Goal: Transaction & Acquisition: Purchase product/service

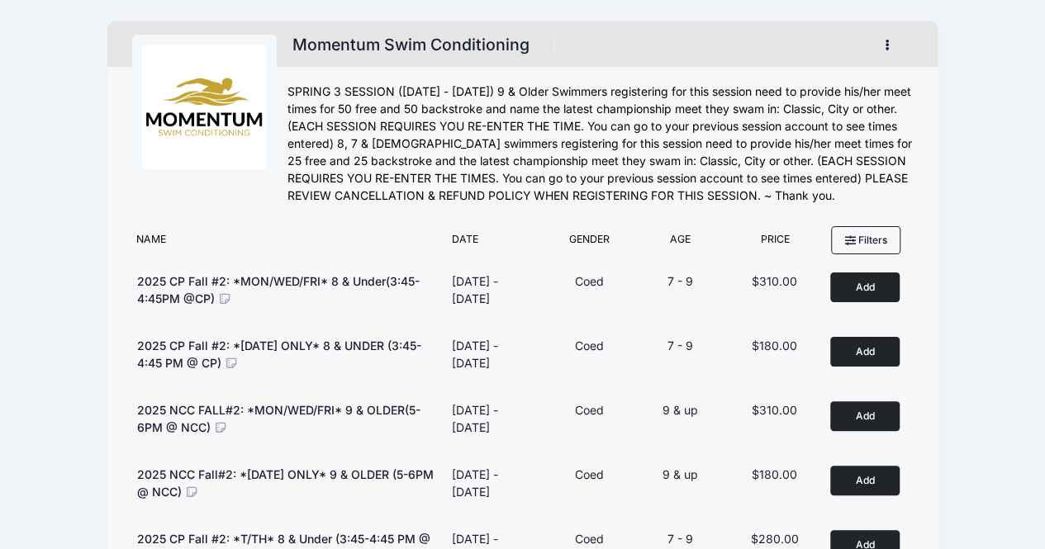
click at [887, 45] on icon "button" at bounding box center [891, 45] width 13 height 0
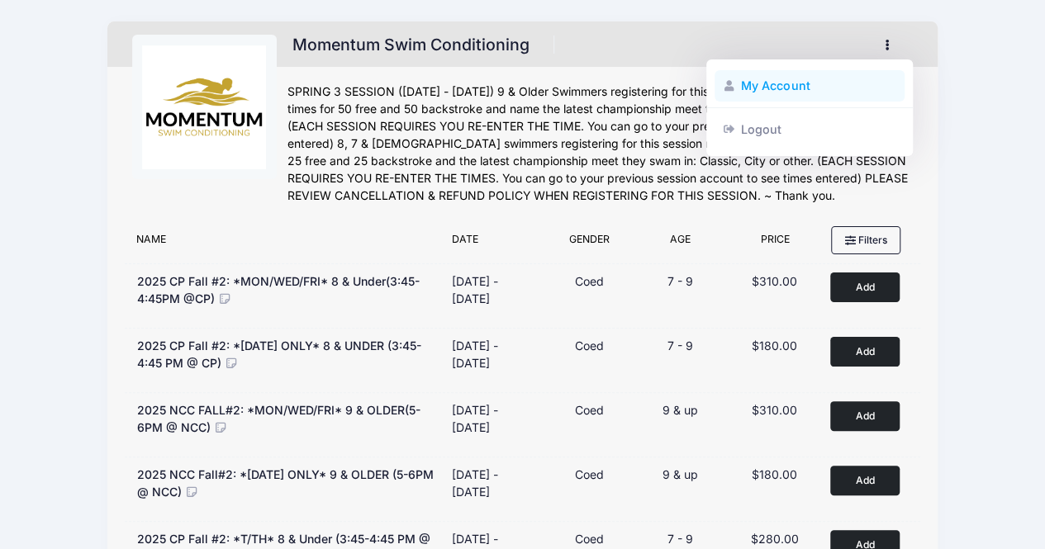
click at [771, 77] on link "My Account" at bounding box center [809, 85] width 191 height 31
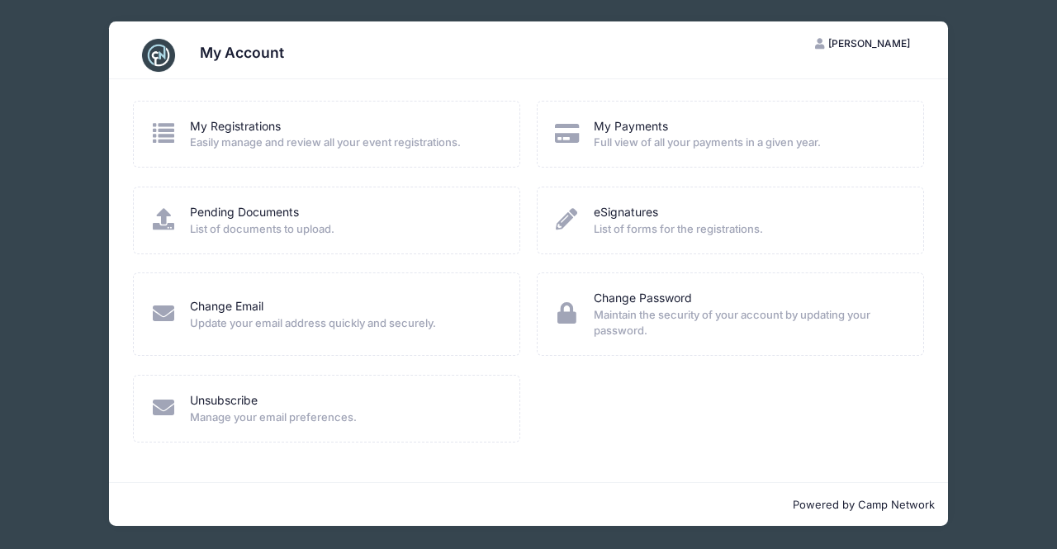
click at [164, 142] on icon at bounding box center [162, 132] width 27 height 21
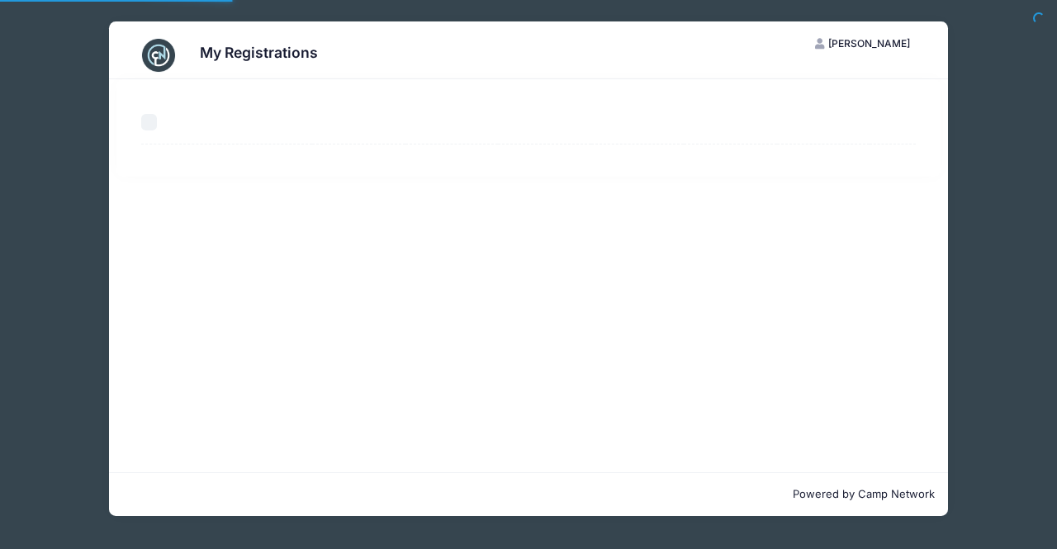
select select "50"
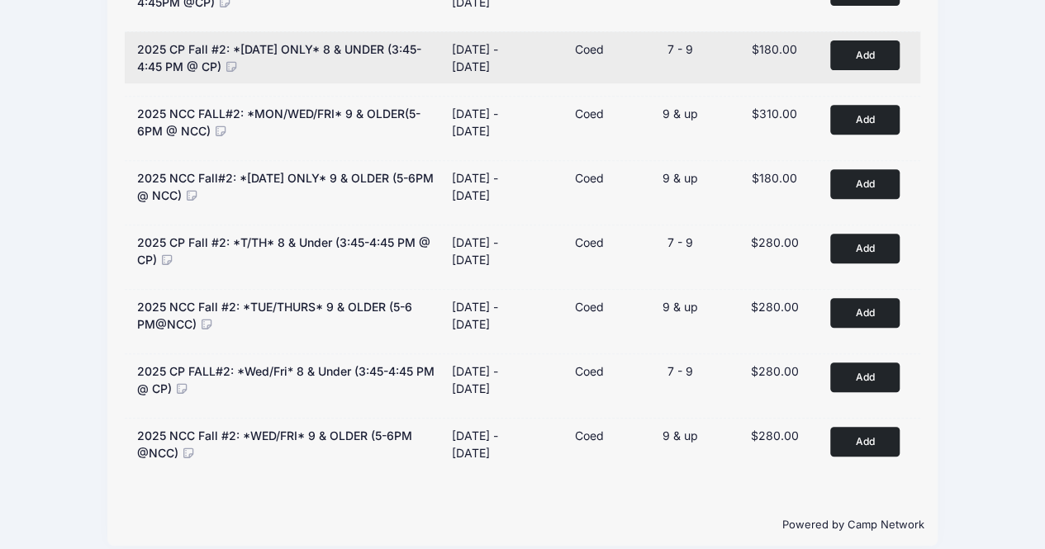
scroll to position [307, 0]
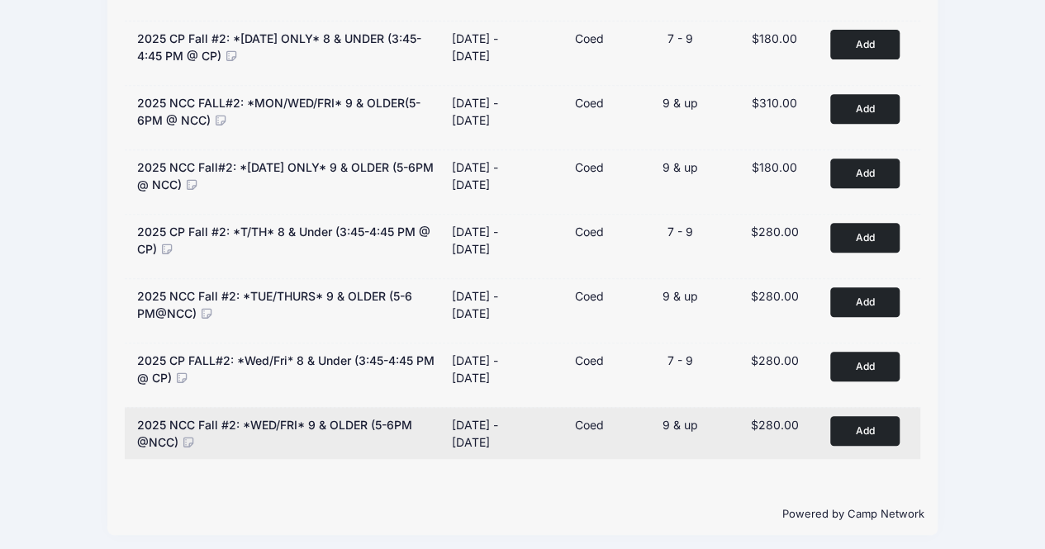
click at [744, 419] on div "$280.00" at bounding box center [774, 424] width 78 height 17
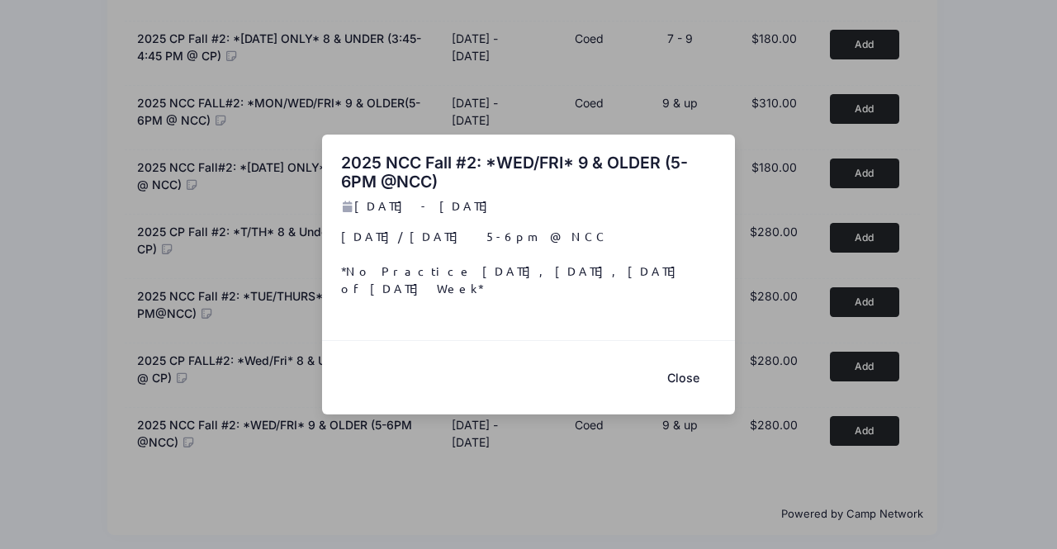
click at [849, 416] on div "2025 NCC Fall #2: *WED/FRI* 9 & OLDER (5-6PM @NCC) Nov 5 - Dec 12, 2025 Wednesd…" at bounding box center [528, 274] width 1057 height 549
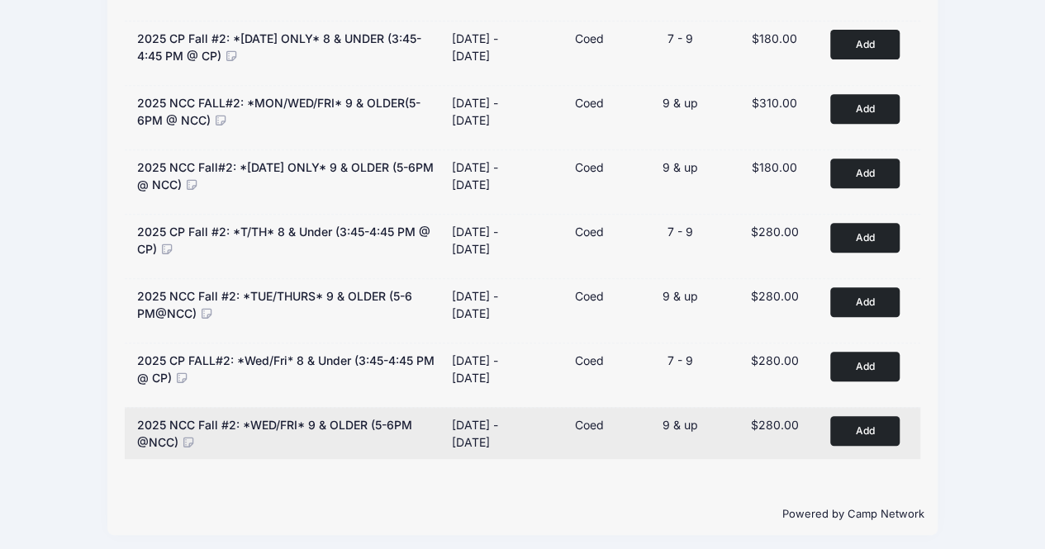
drag, startPoint x: 855, startPoint y: 425, endPoint x: 880, endPoint y: 430, distance: 26.1
click at [880, 430] on button "Add to Cart" at bounding box center [864, 430] width 69 height 29
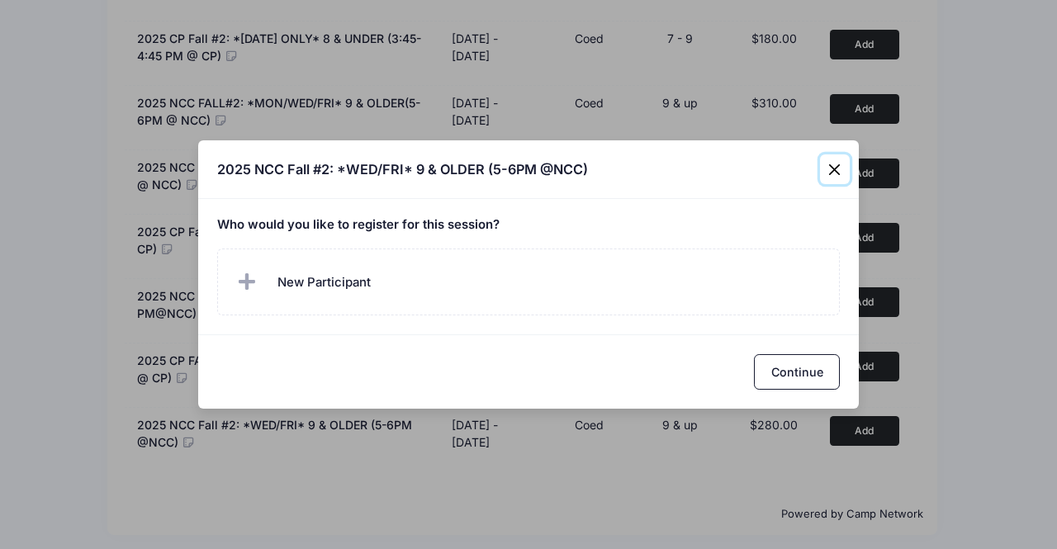
click at [831, 161] on button "Close" at bounding box center [835, 169] width 30 height 30
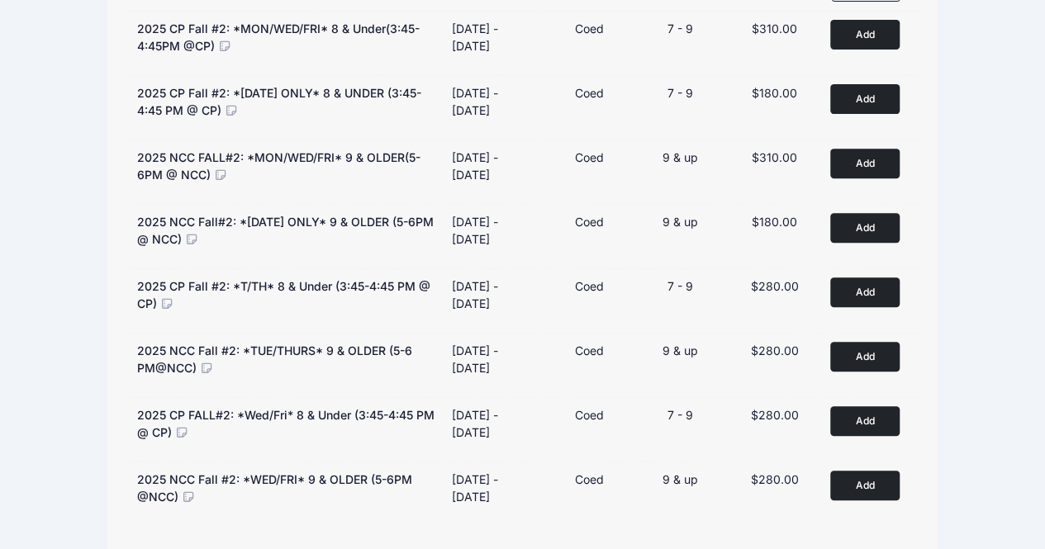
scroll to position [0, 0]
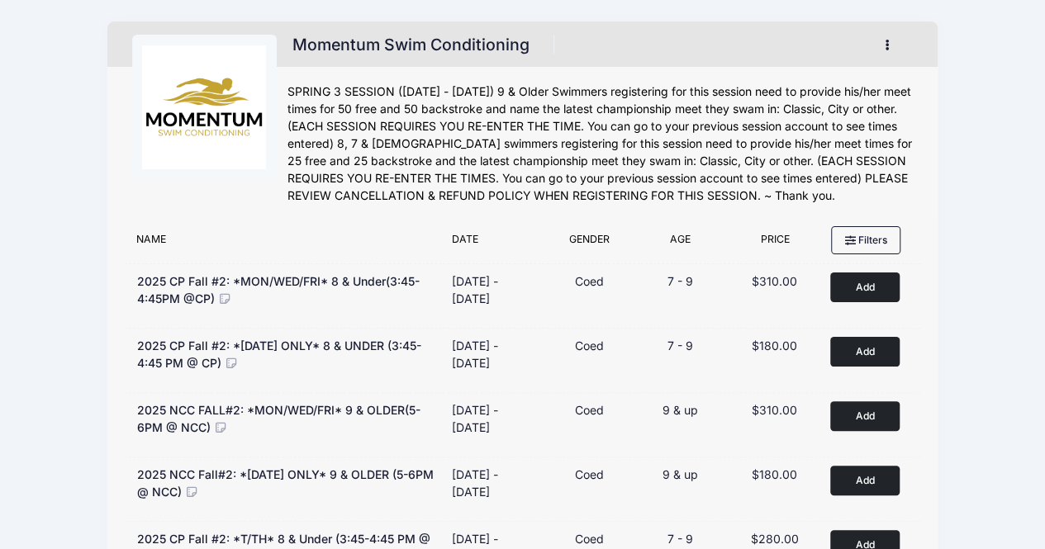
click at [885, 45] on icon "button" at bounding box center [891, 45] width 13 height 0
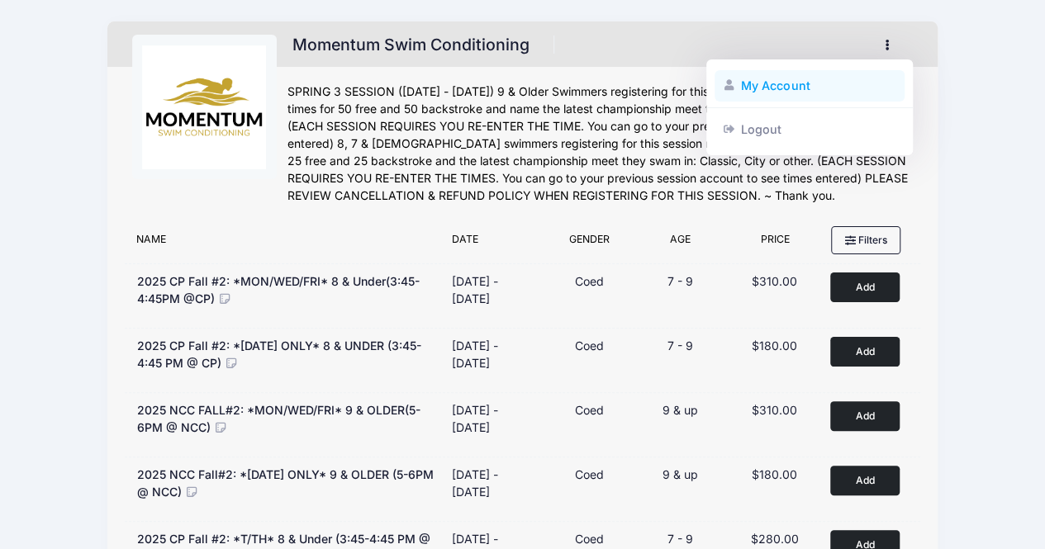
click at [760, 85] on link "My Account" at bounding box center [809, 85] width 191 height 31
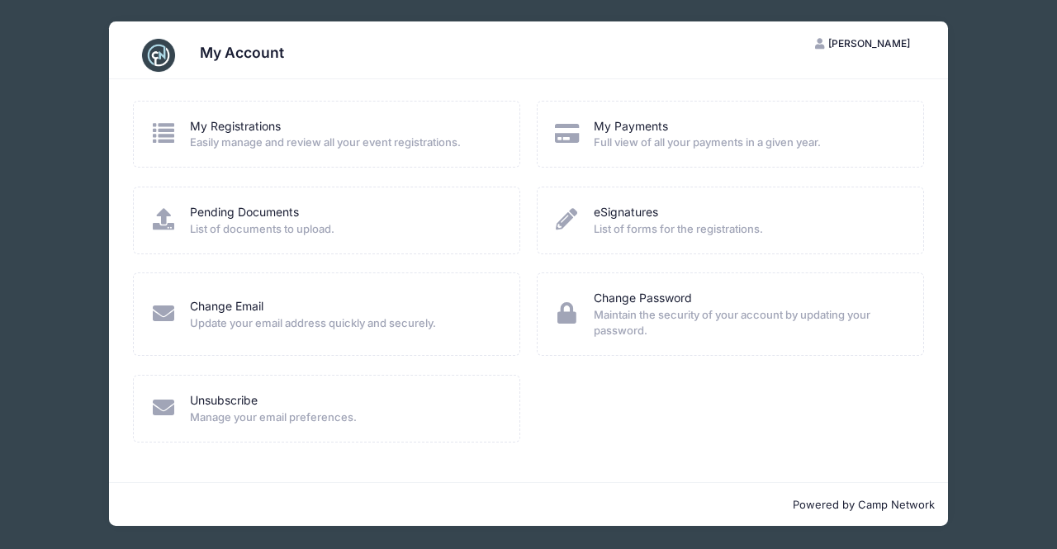
click at [164, 131] on icon at bounding box center [162, 132] width 27 height 21
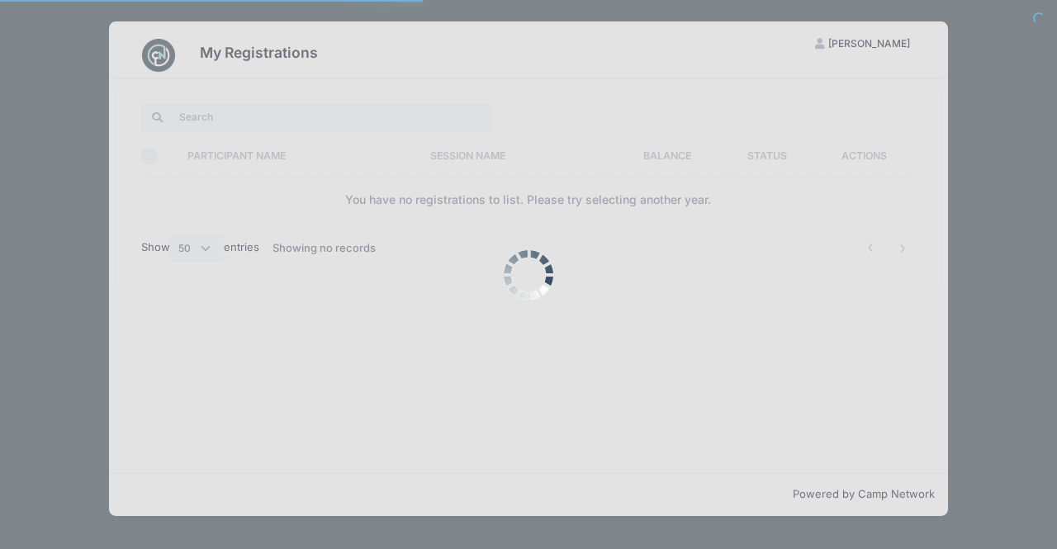
select select "50"
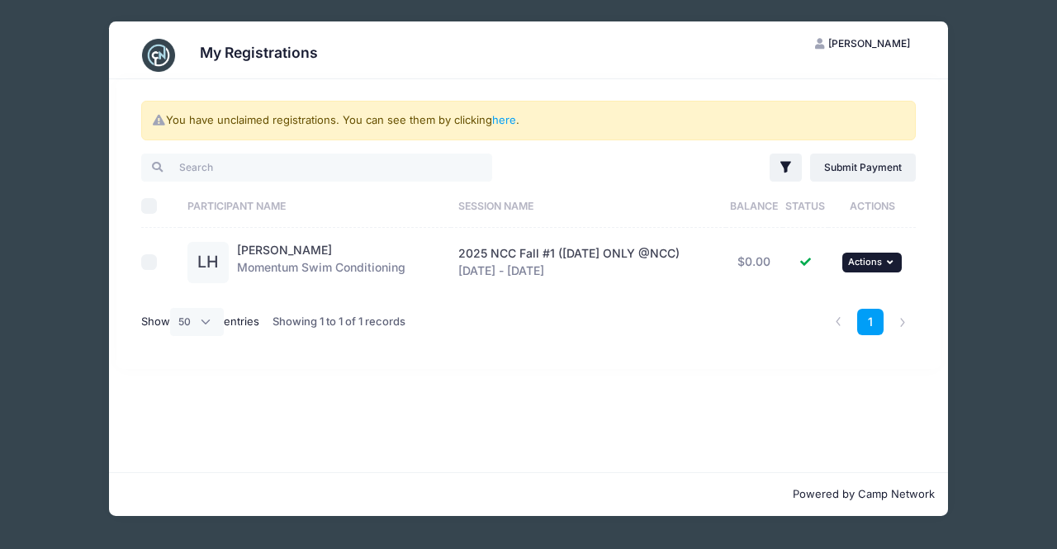
click at [892, 258] on icon "button" at bounding box center [892, 262] width 10 height 9
click at [818, 296] on link "View Registration" at bounding box center [821, 297] width 149 height 31
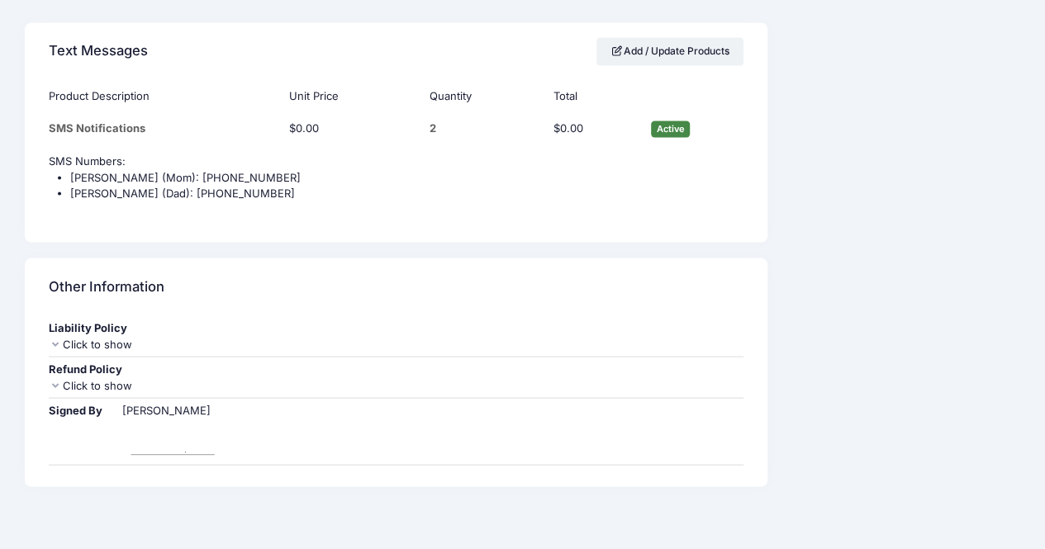
scroll to position [1434, 0]
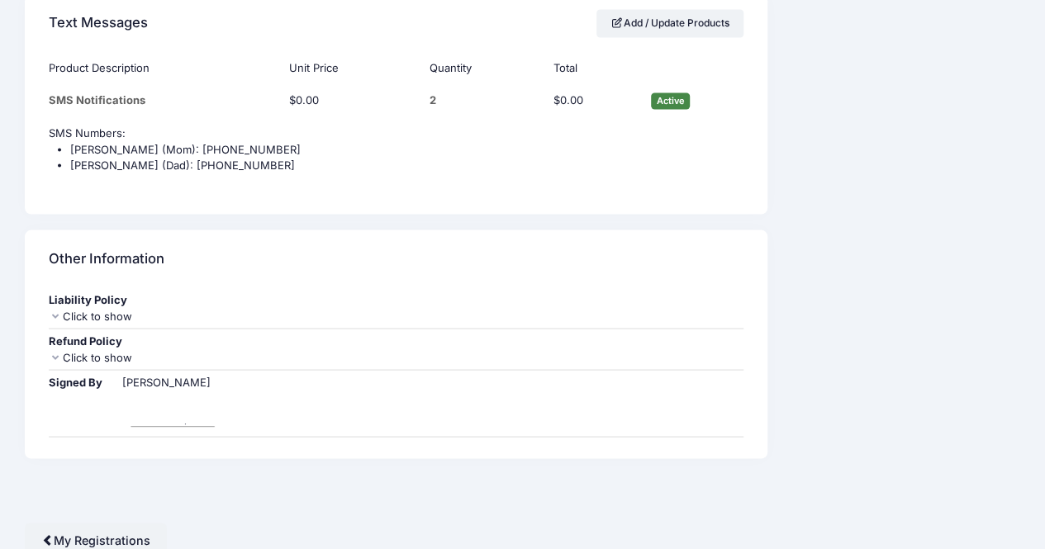
click at [59, 352] on icon at bounding box center [55, 357] width 13 height 11
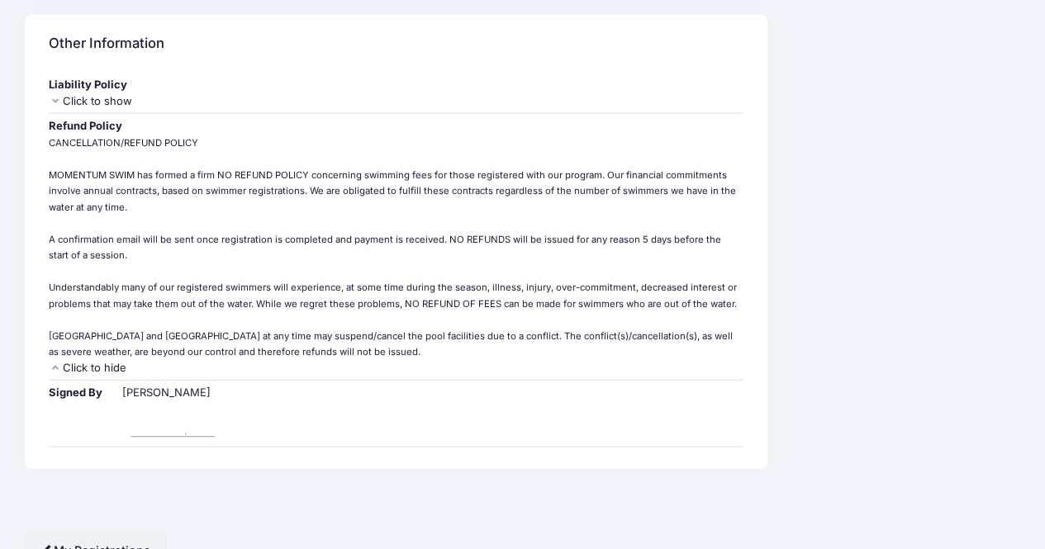
scroll to position [1648, 0]
